Goal: Download file/media

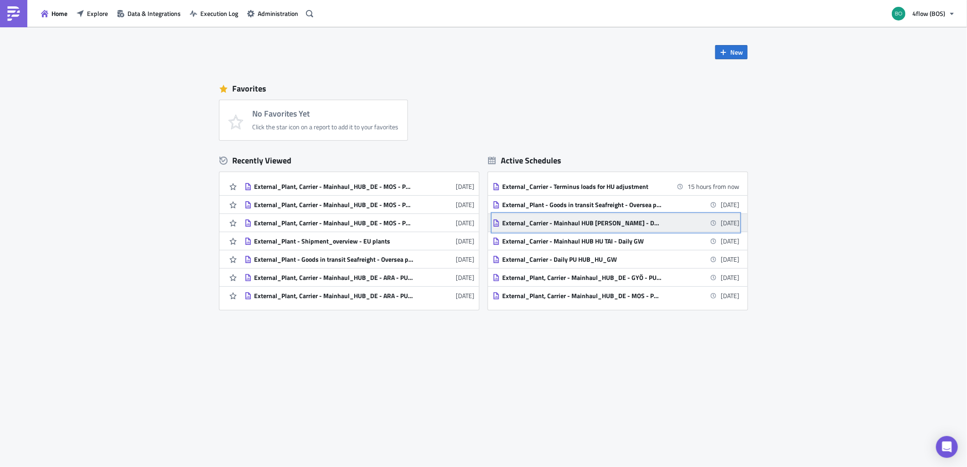
click at [633, 221] on div "External_Carrier - Mainhaul HUB [PERSON_NAME] - Daily GW" at bounding box center [581, 223] width 159 height 8
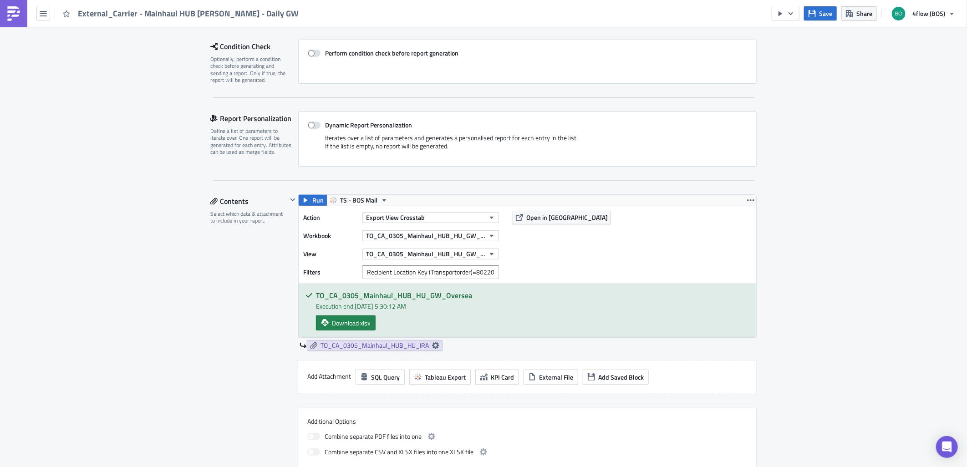
scroll to position [152, 0]
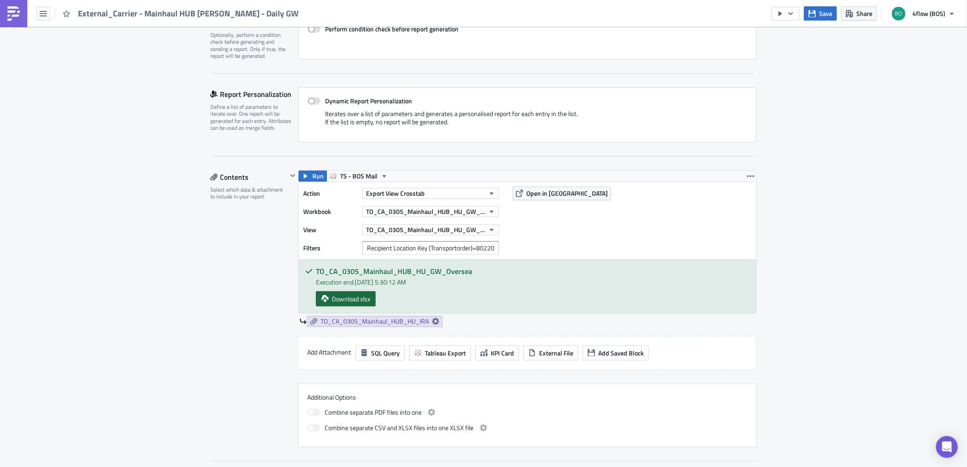
click at [361, 301] on span "Download xlsx" at bounding box center [351, 299] width 38 height 10
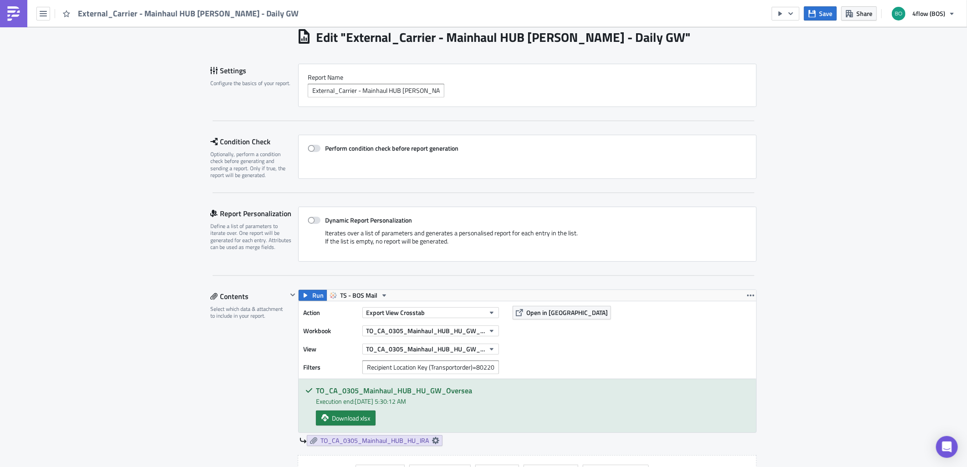
scroll to position [0, 0]
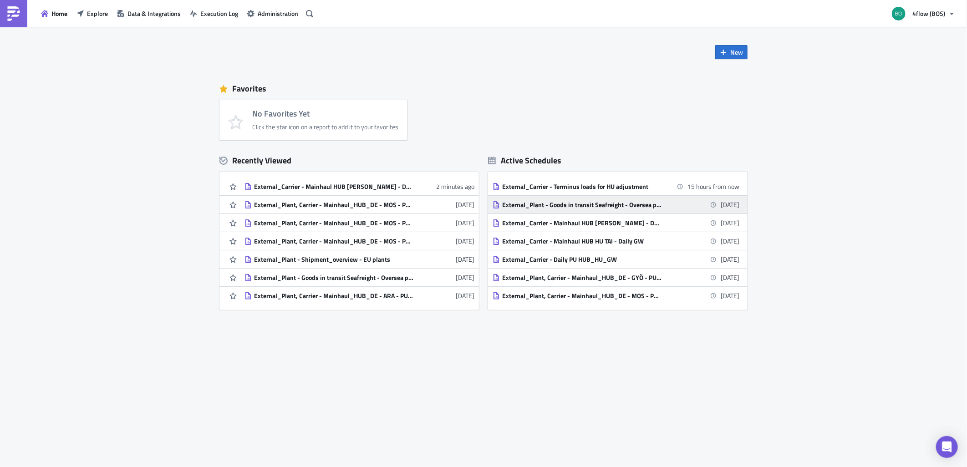
click at [620, 207] on div "External_Plant - Goods in transit Seafreight - Oversea plants" at bounding box center [581, 205] width 159 height 8
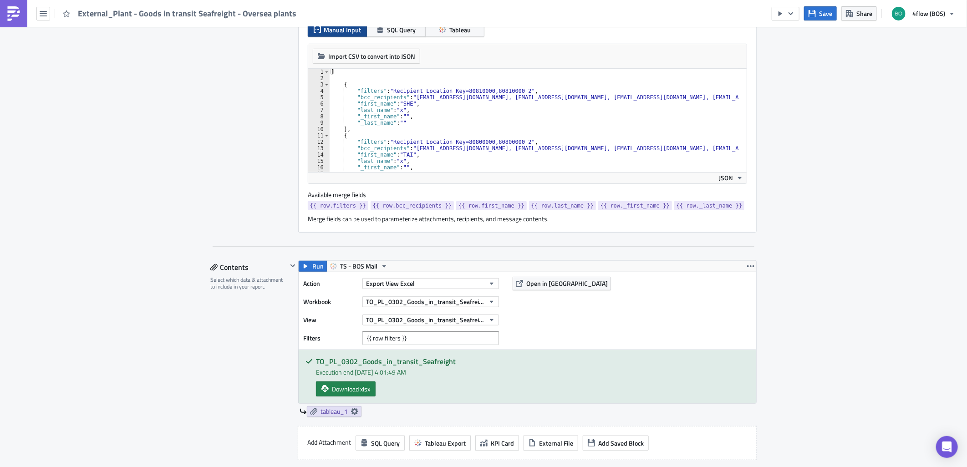
scroll to position [303, 0]
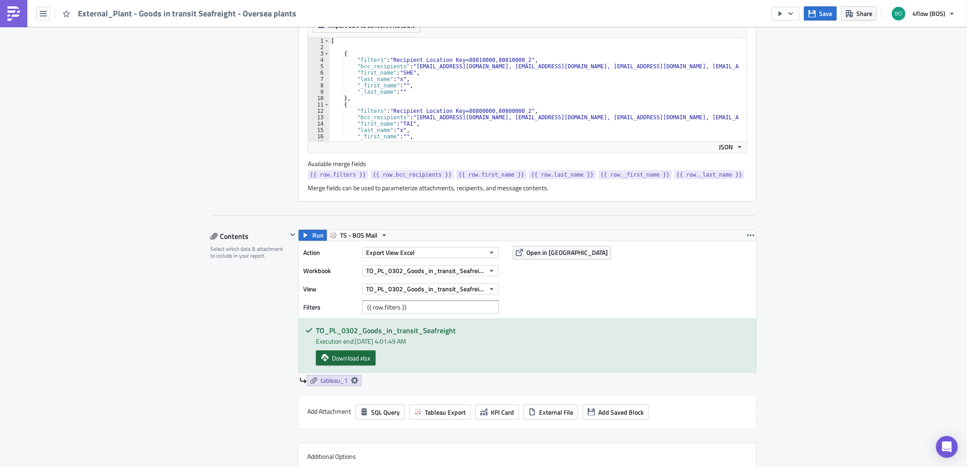
click at [343, 362] on span "Download xlsx" at bounding box center [351, 358] width 38 height 10
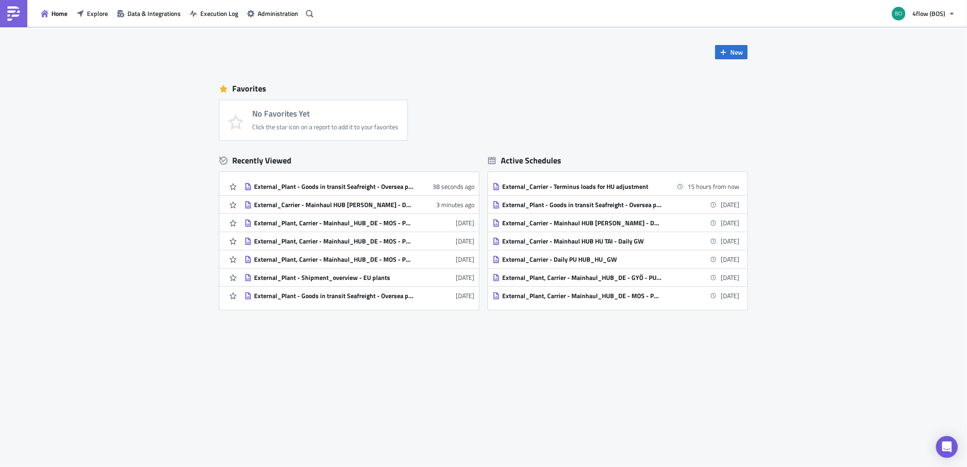
click at [424, 392] on div "New Favorites No Favorites Yet Click the star icon on a report to add it to you…" at bounding box center [483, 247] width 967 height 440
drag, startPoint x: 520, startPoint y: 205, endPoint x: 501, endPoint y: 211, distance: 20.5
click at [520, 205] on div "External_Plant - Goods in transit Seafreight - Oversea plants" at bounding box center [581, 205] width 159 height 8
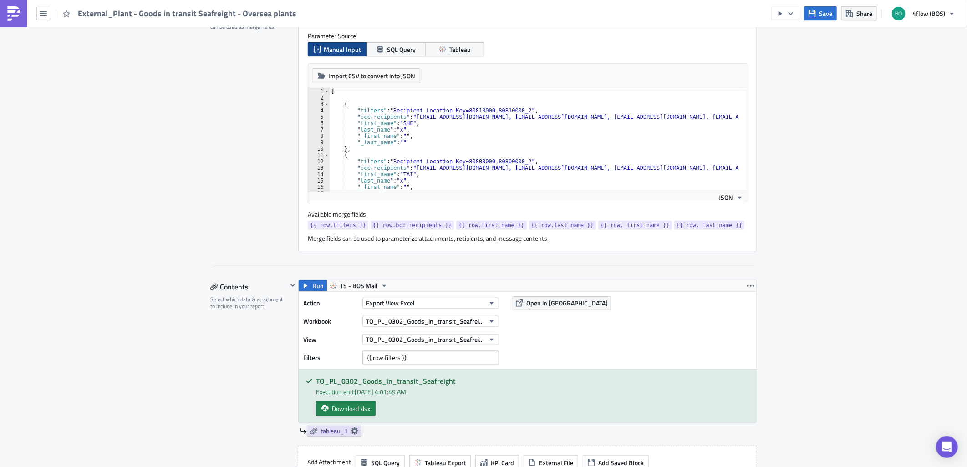
scroll to position [404, 0]
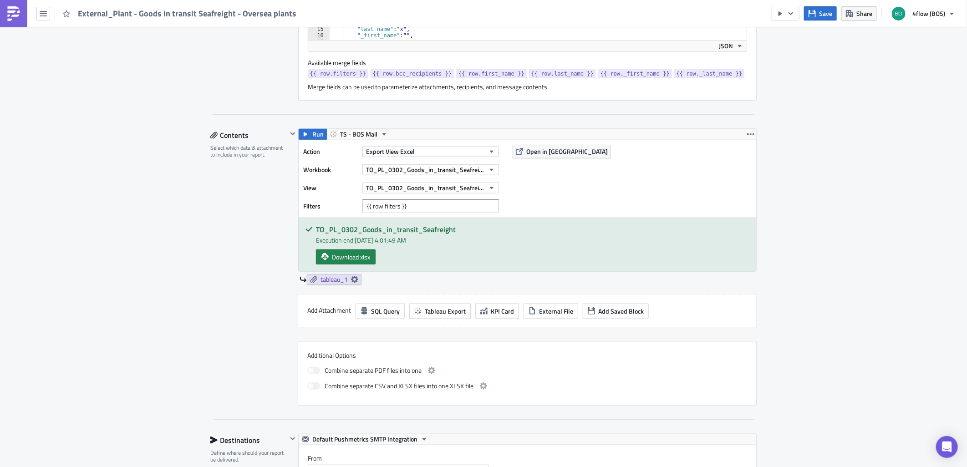
click at [202, 258] on div "Execution Log Edit " External_Plant - Goods in transit Seafreight - Oversea pla…" at bounding box center [483, 313] width 565 height 1381
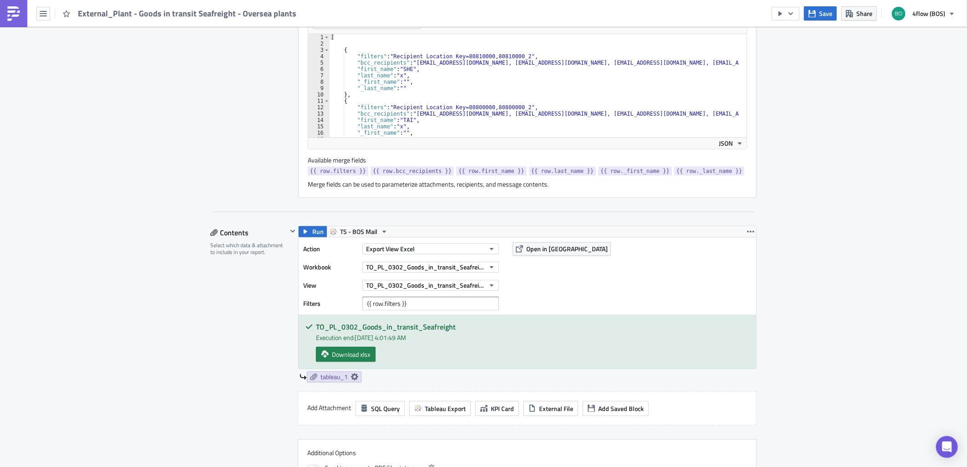
scroll to position [354, 0]
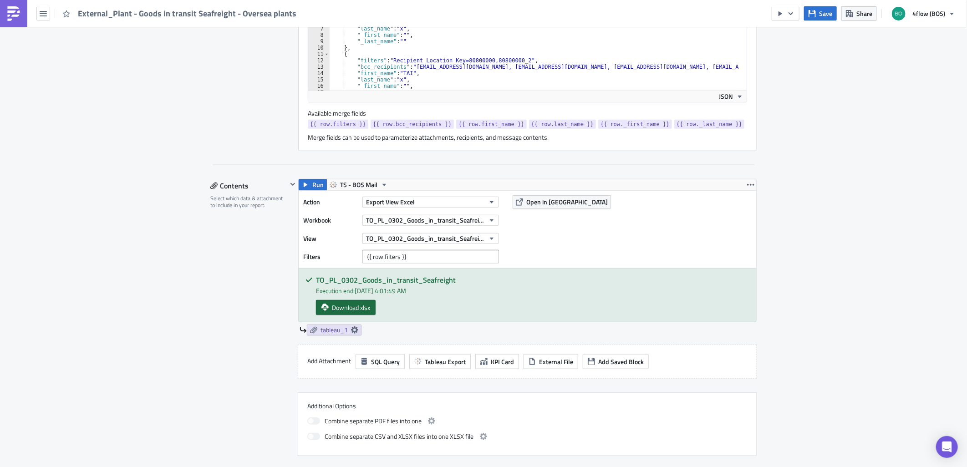
click at [360, 307] on span "Download xlsx" at bounding box center [351, 308] width 38 height 10
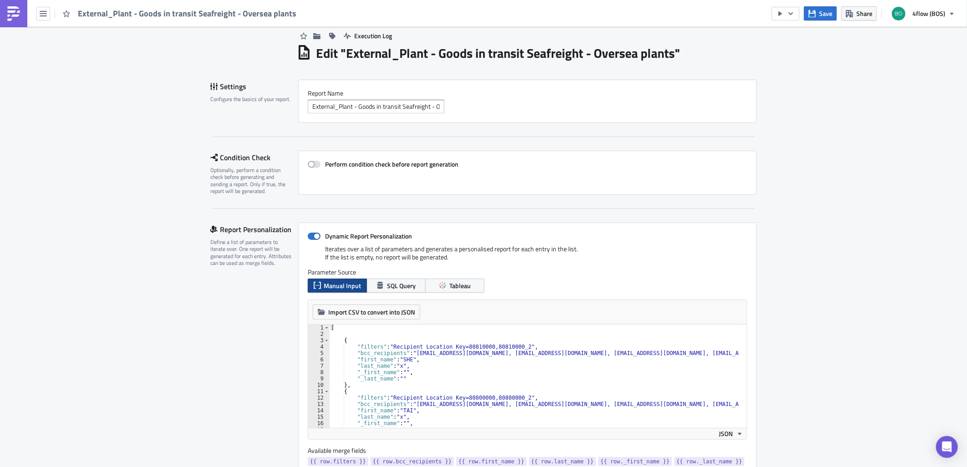
scroll to position [0, 0]
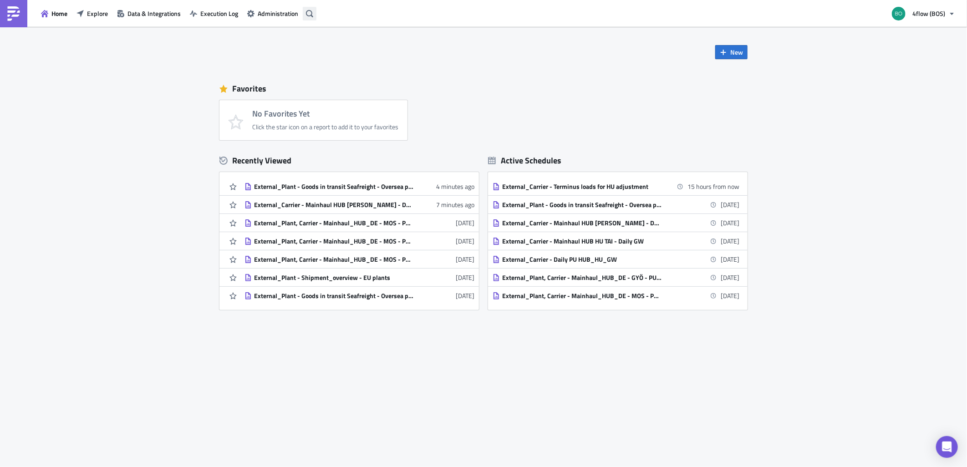
click at [313, 12] on button "button" at bounding box center [310, 14] width 14 height 14
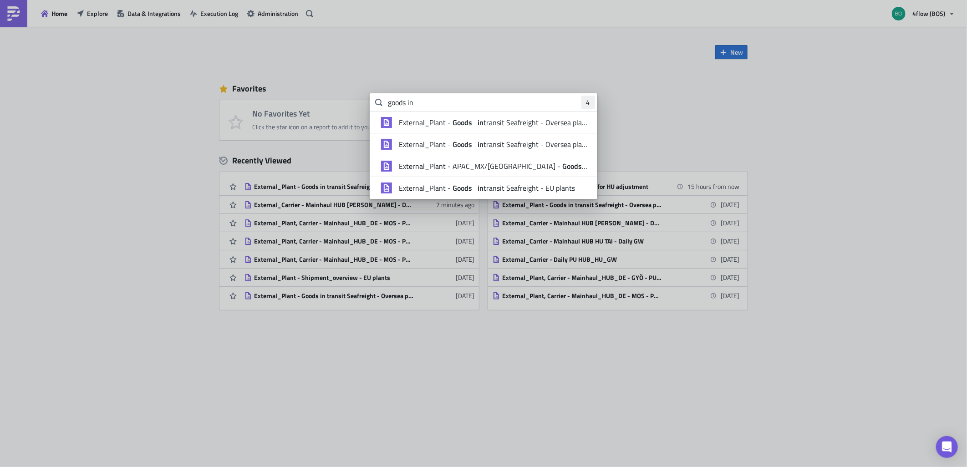
type input "goods in"
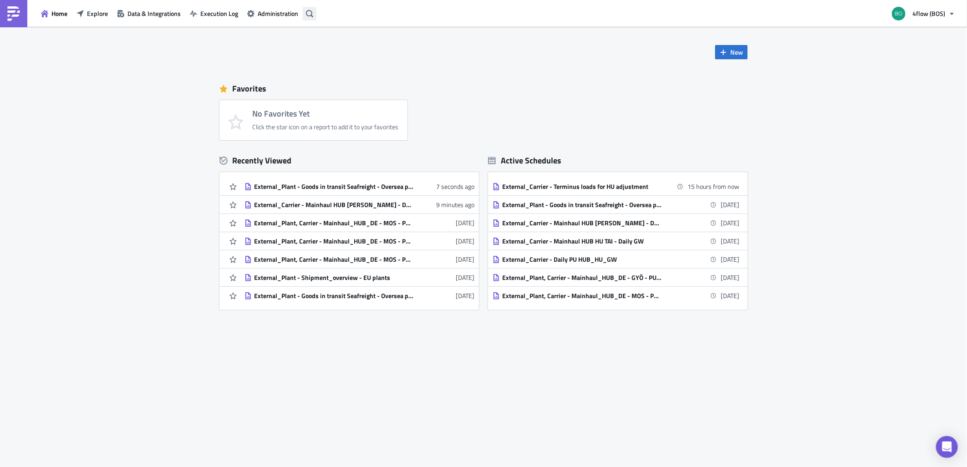
click at [308, 15] on icon "button" at bounding box center [309, 13] width 7 height 7
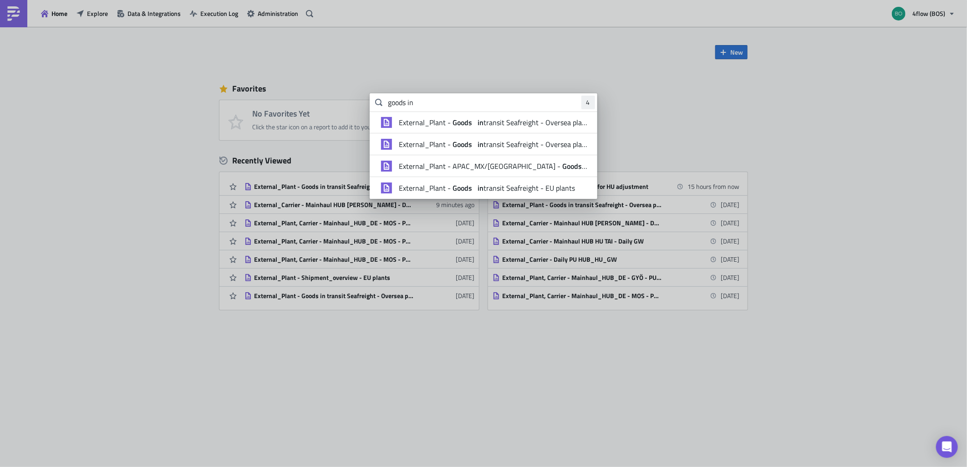
click at [380, 105] on icon at bounding box center [378, 102] width 7 height 7
click at [470, 108] on input "goods in" at bounding box center [484, 102] width 228 height 18
click at [491, 120] on span "External_Plant - Goods in transit Seafreight - Oversea plants" at bounding box center [493, 122] width 189 height 9
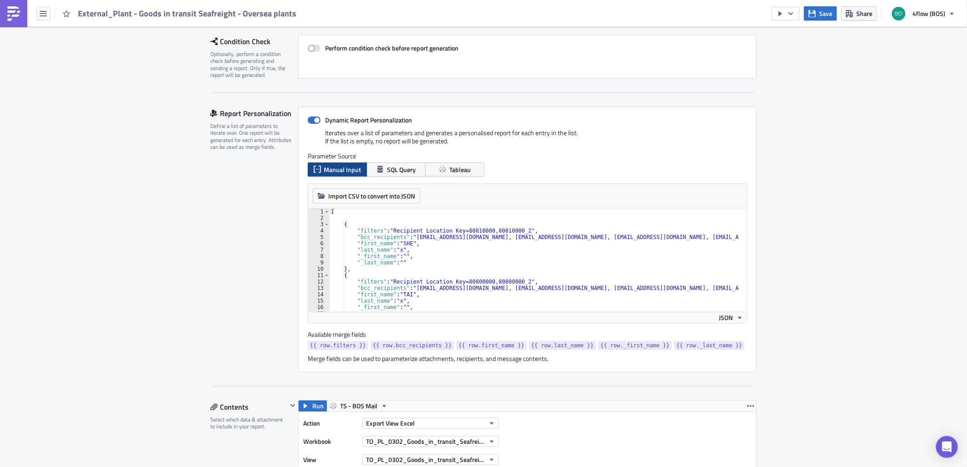
scroll to position [253, 0]
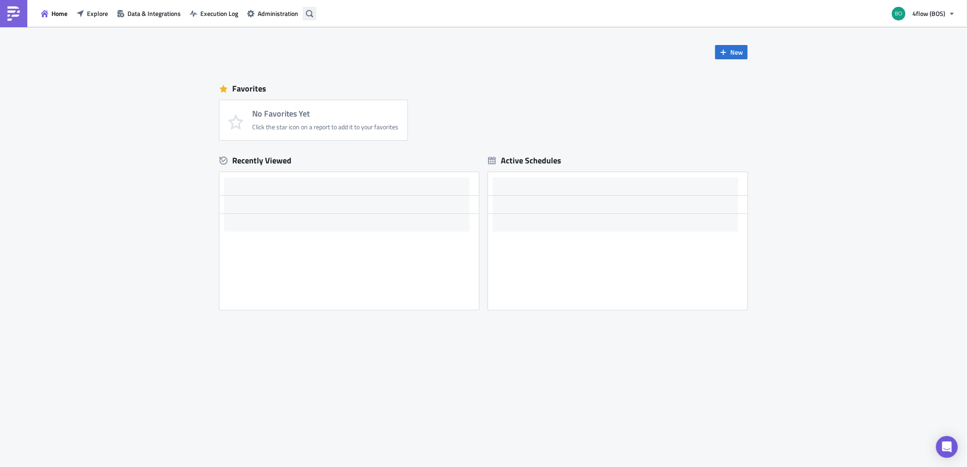
click at [309, 19] on button "button" at bounding box center [310, 14] width 14 height 14
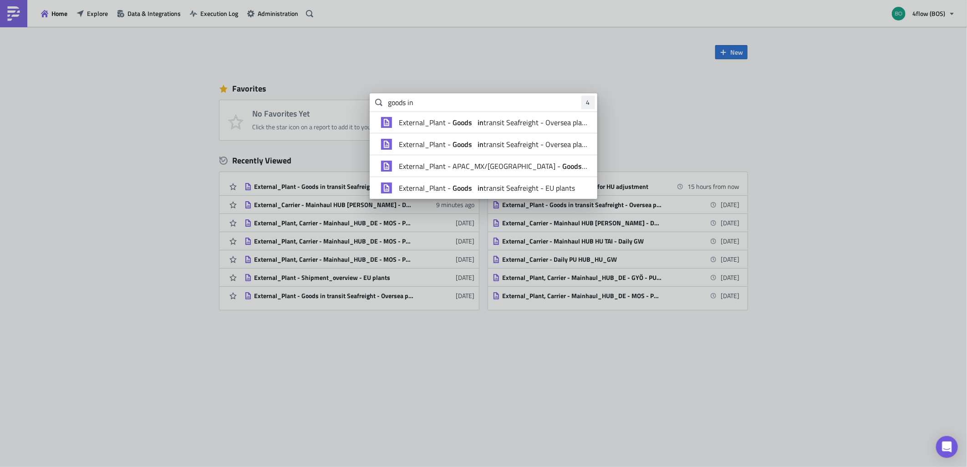
click at [465, 146] on strong "Goods" at bounding box center [462, 144] width 23 height 11
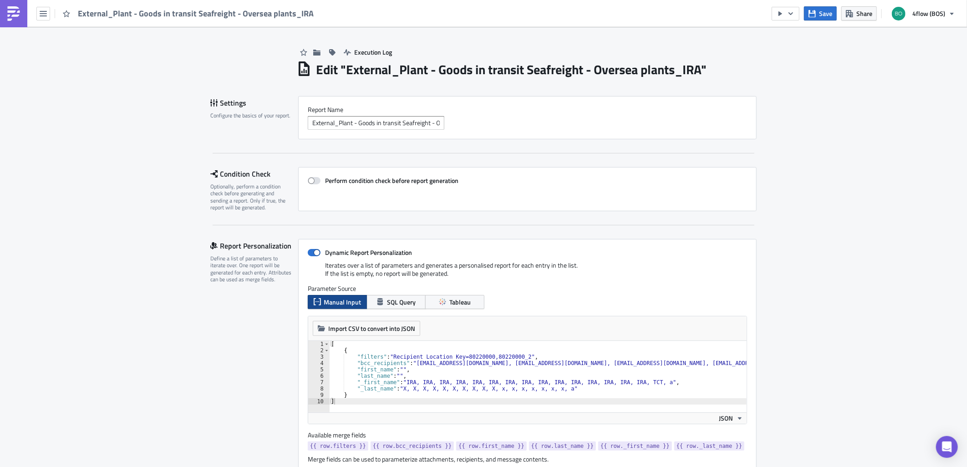
scroll to position [253, 0]
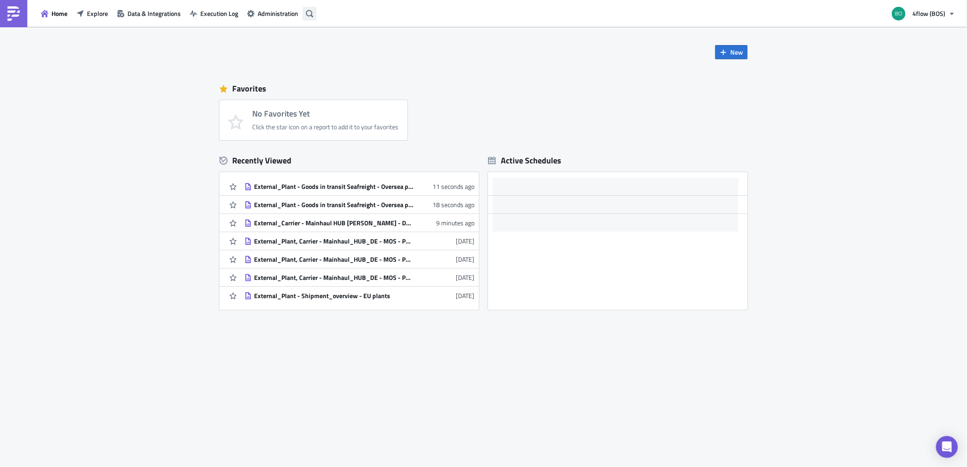
click at [310, 15] on icon "button" at bounding box center [309, 13] width 7 height 7
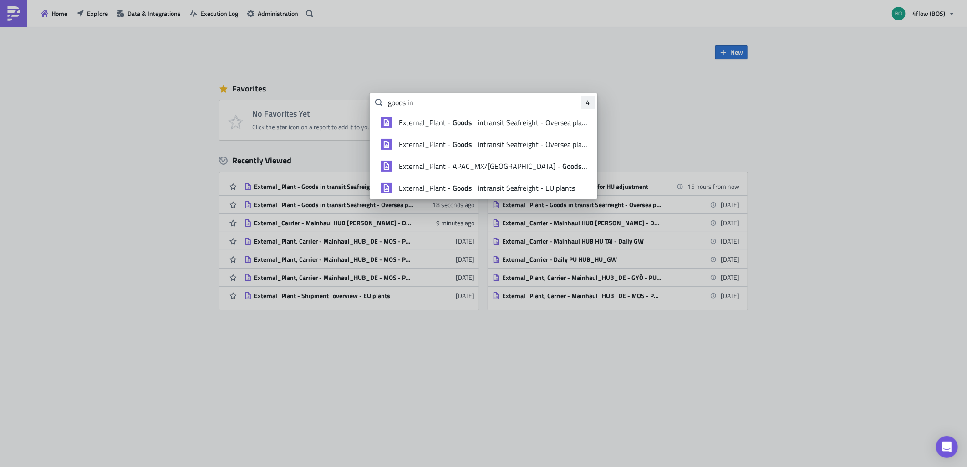
click at [446, 124] on span "External_Plant - Goods in transit Seafreight - Oversea plants" at bounding box center [493, 122] width 189 height 9
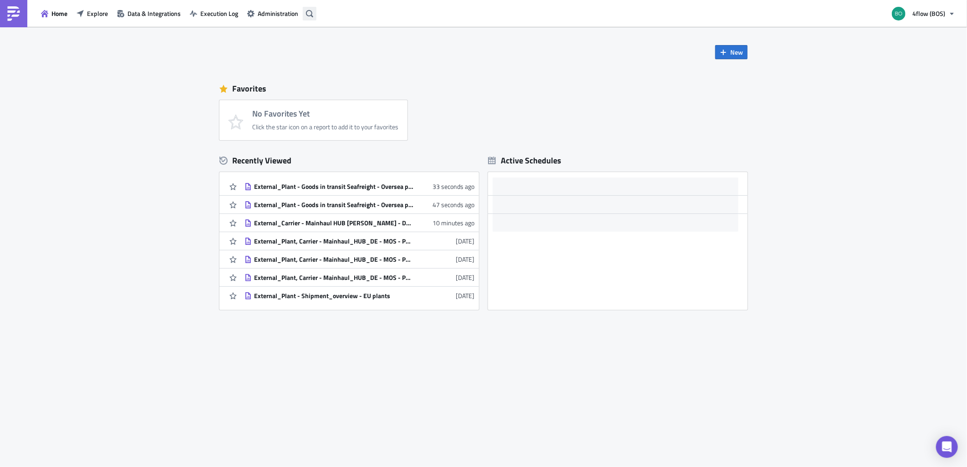
click at [311, 14] on icon "button" at bounding box center [309, 13] width 7 height 7
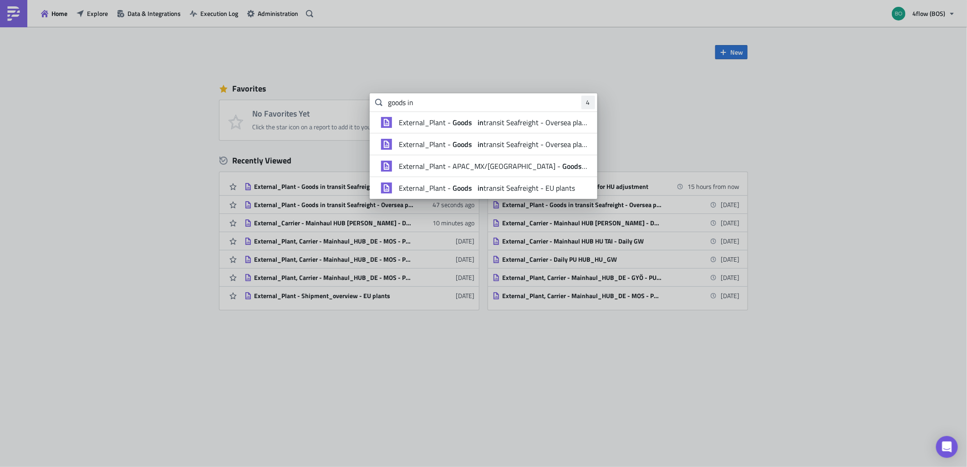
click at [496, 124] on span "External_Plant - Goods in transit Seafreight - Oversea plants" at bounding box center [493, 122] width 189 height 9
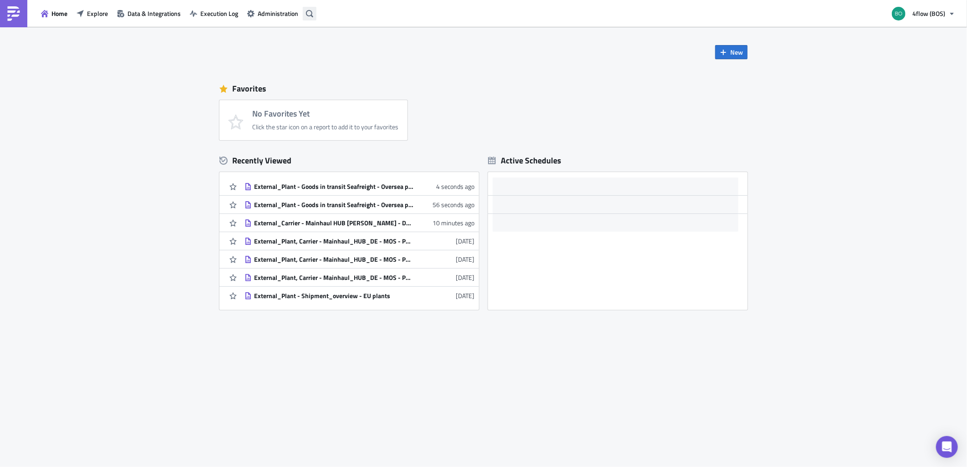
click at [315, 15] on button "button" at bounding box center [310, 14] width 14 height 14
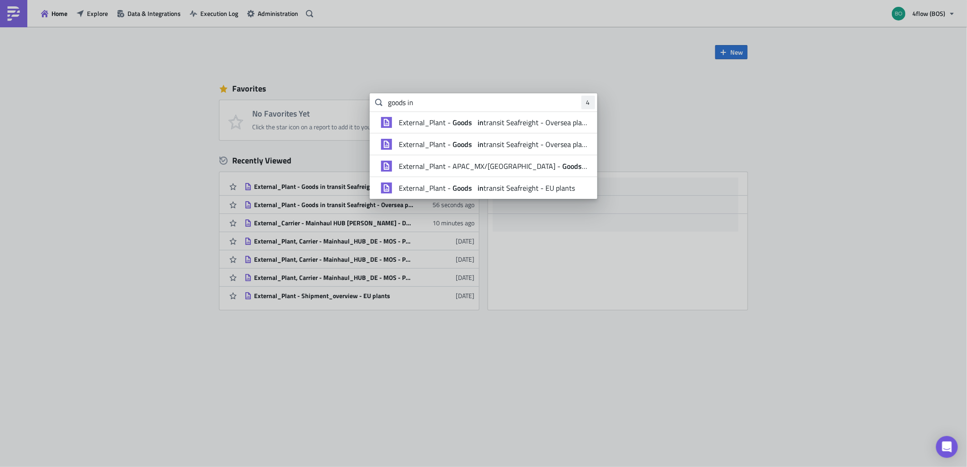
click at [460, 142] on strong "Goods" at bounding box center [462, 144] width 23 height 11
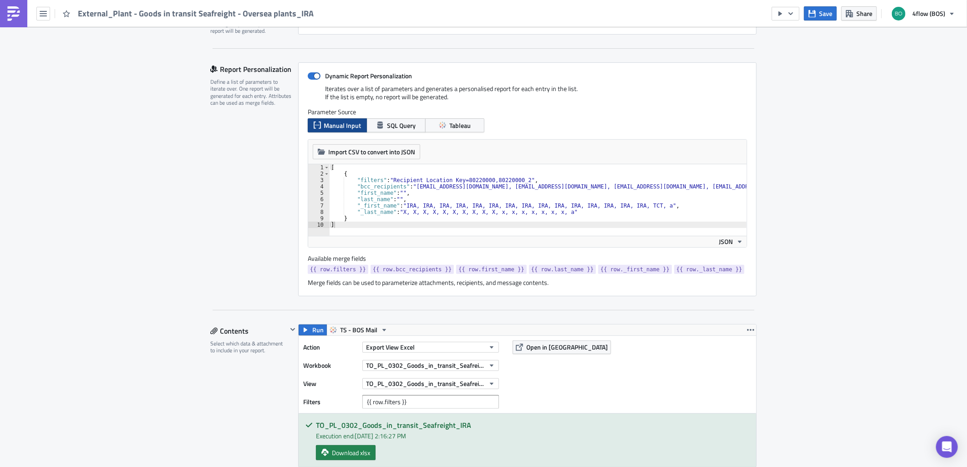
scroll to position [253, 0]
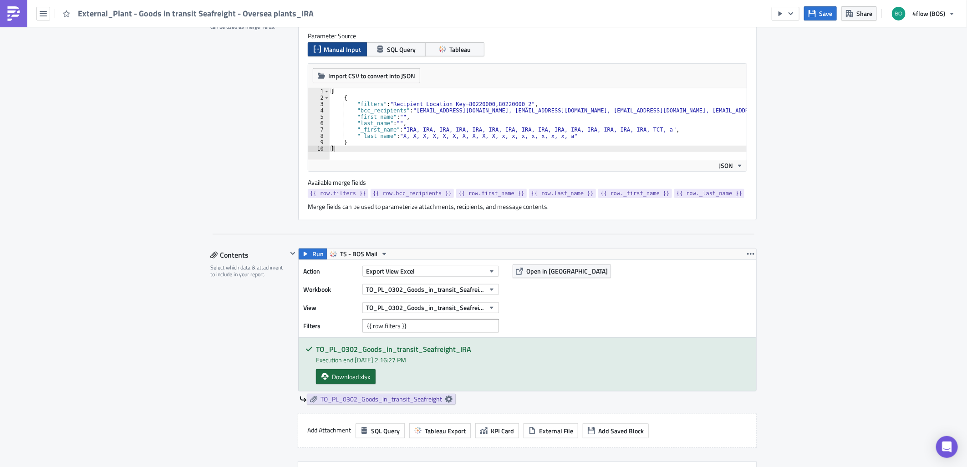
click at [368, 380] on link "Download xlsx" at bounding box center [346, 376] width 60 height 15
